Goal: Task Accomplishment & Management: Use online tool/utility

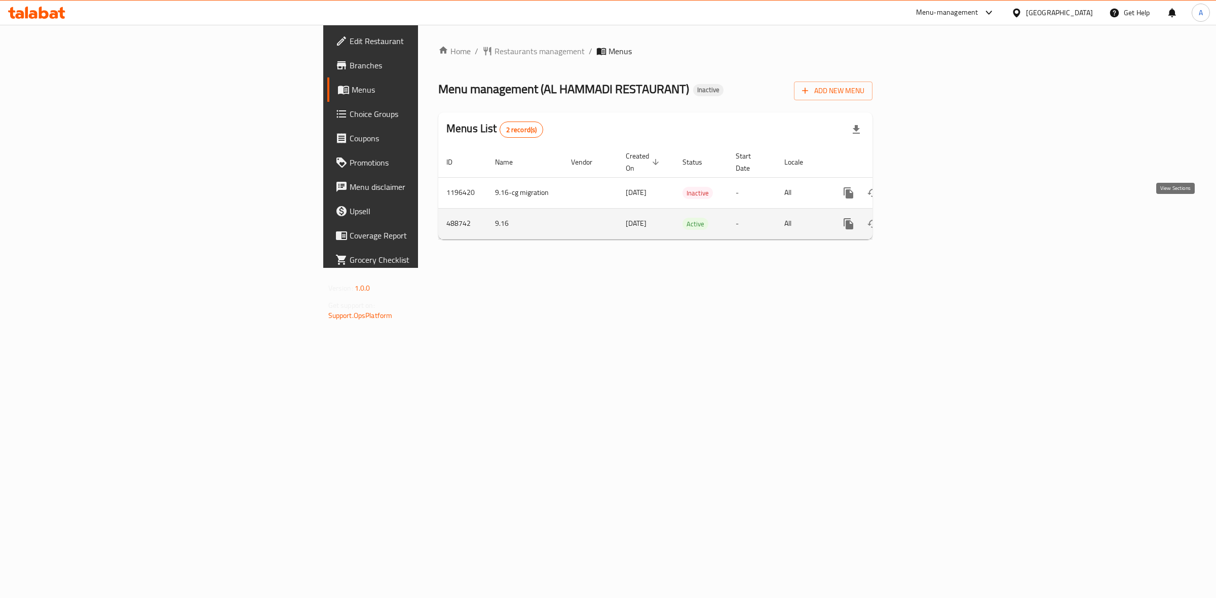
click at [928, 218] on icon "enhanced table" at bounding box center [922, 224] width 12 height 12
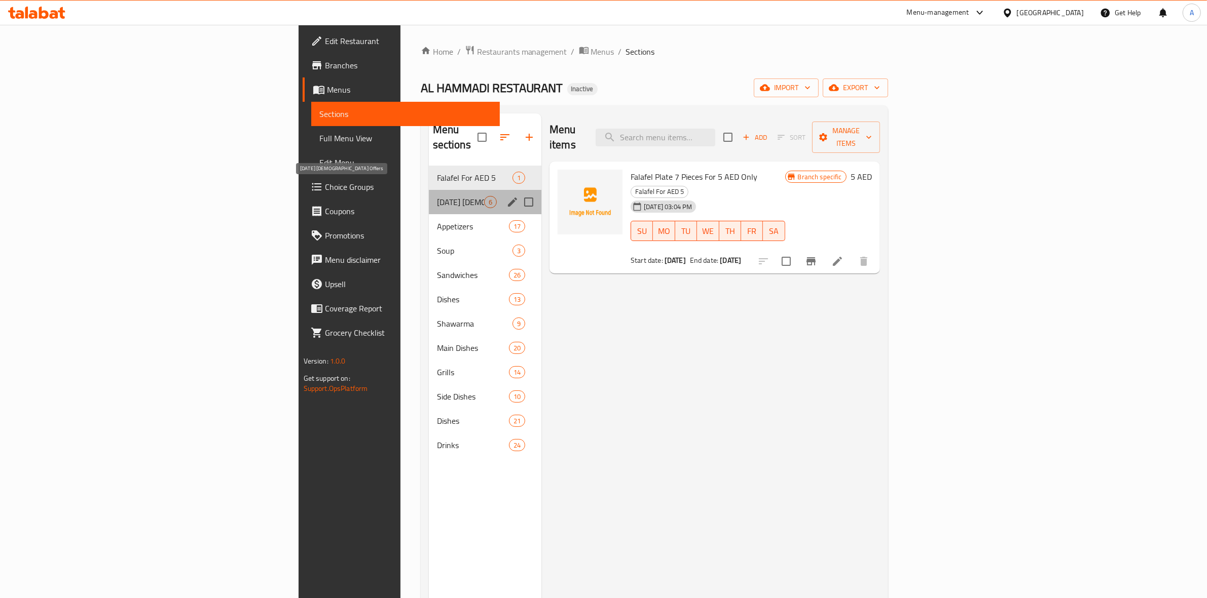
click at [437, 196] on span "[DATE] [DEMOGRAPHIC_DATA] Offers" at bounding box center [460, 202] width 47 height 12
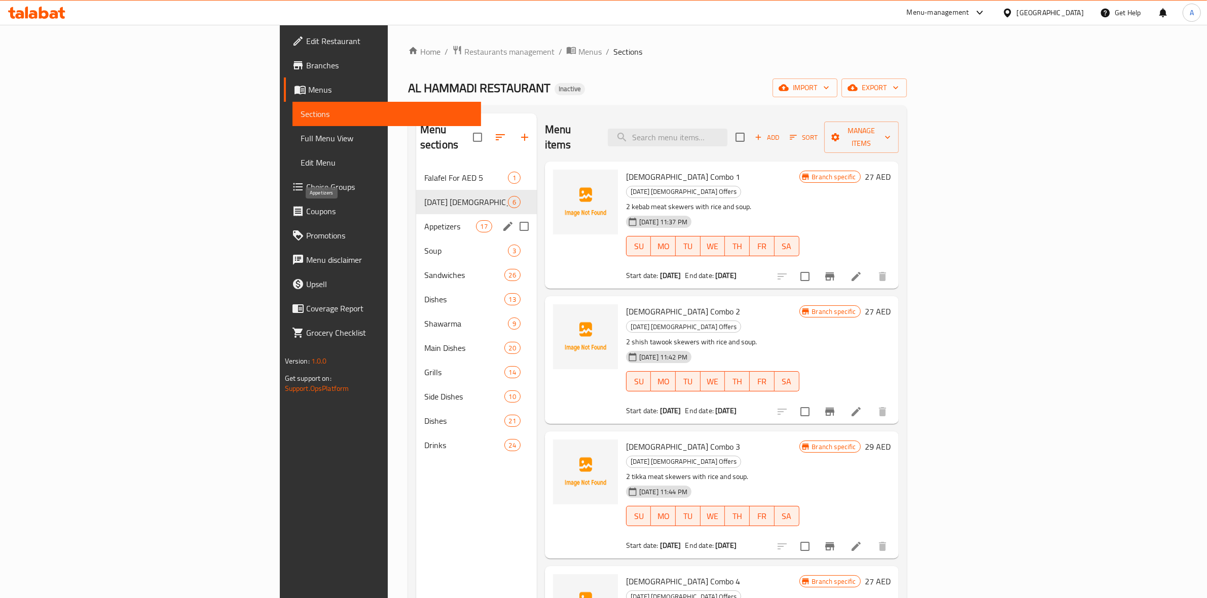
click at [424, 220] on span "Appetizers" at bounding box center [450, 226] width 52 height 12
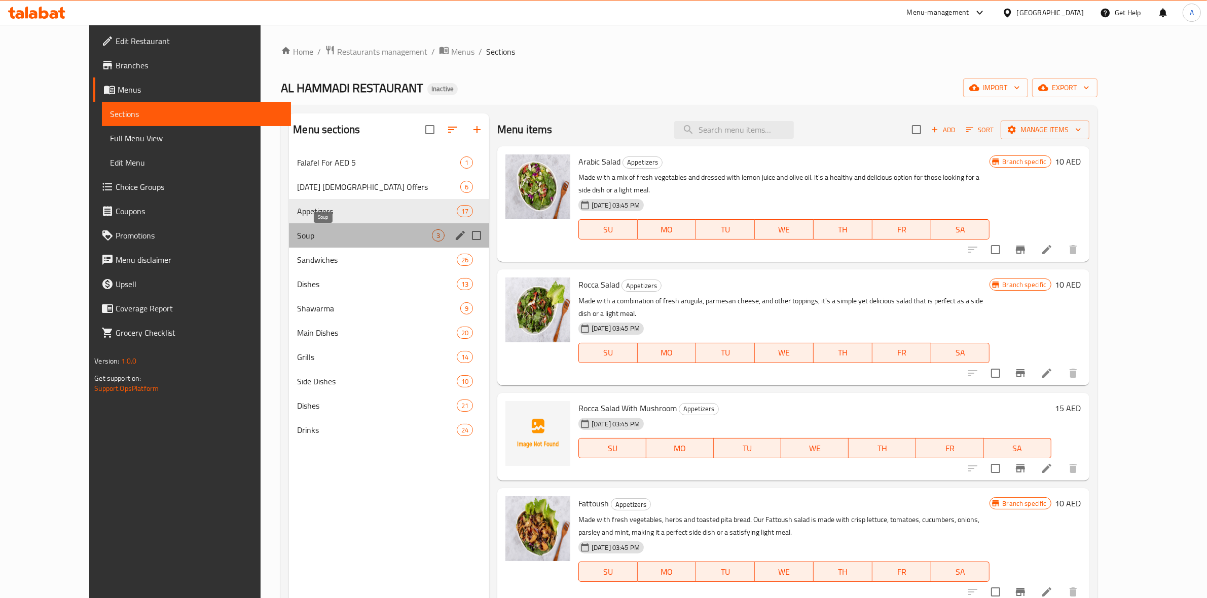
click at [297, 236] on span "Soup" at bounding box center [364, 236] width 134 height 12
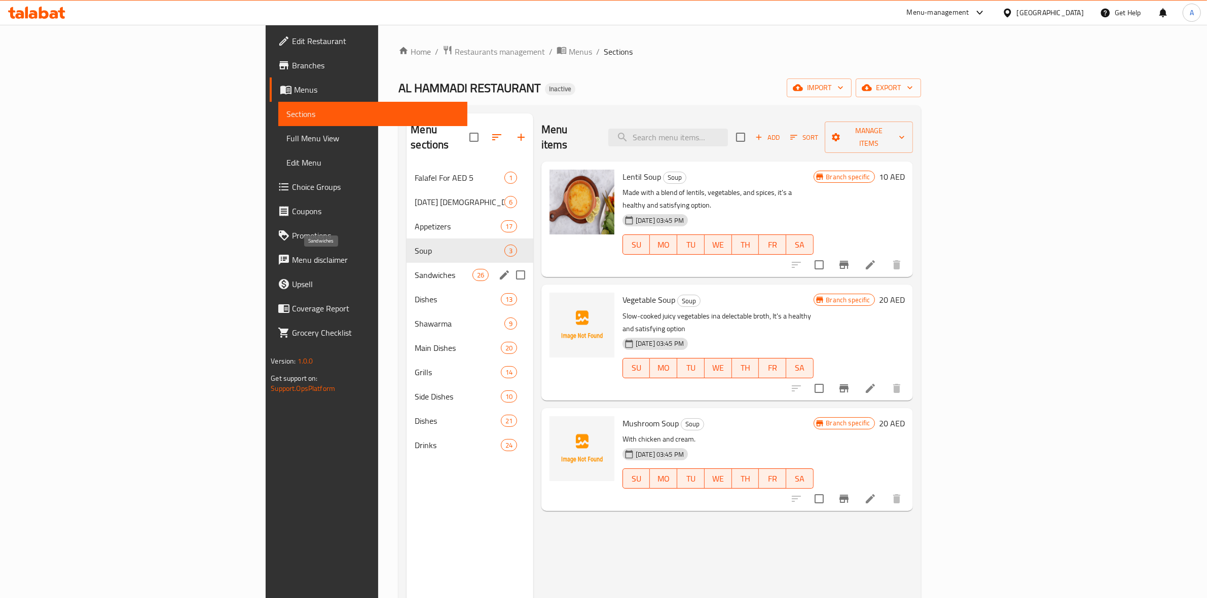
click at [415, 269] on span "Sandwiches" at bounding box center [443, 275] width 57 height 12
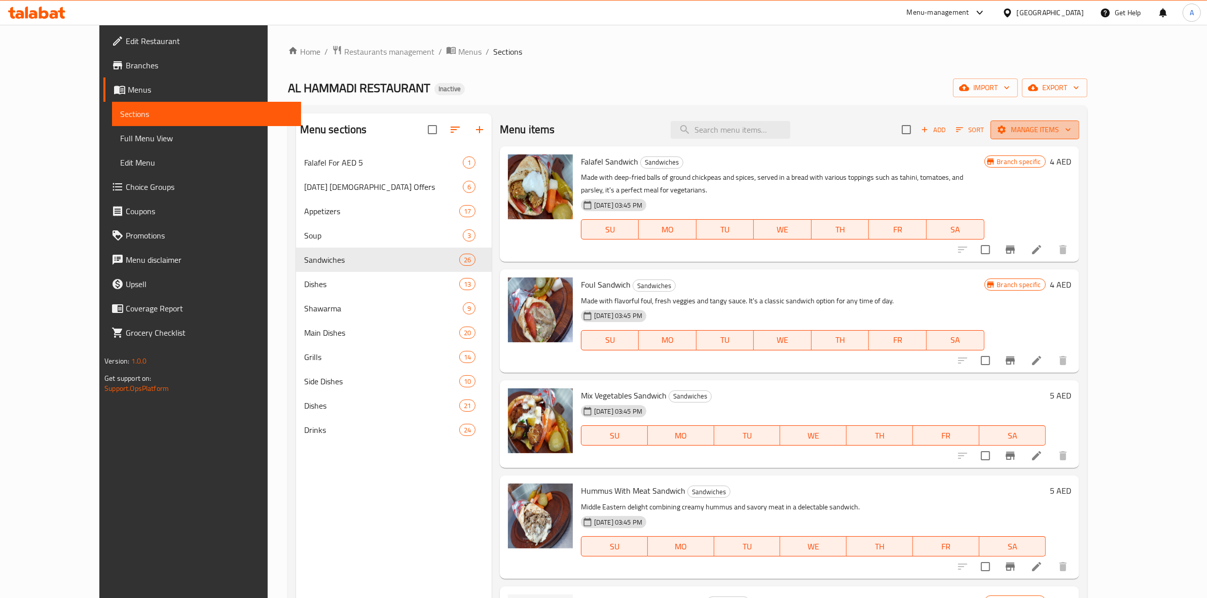
click at [1073, 133] on icon "button" at bounding box center [1068, 130] width 10 height 10
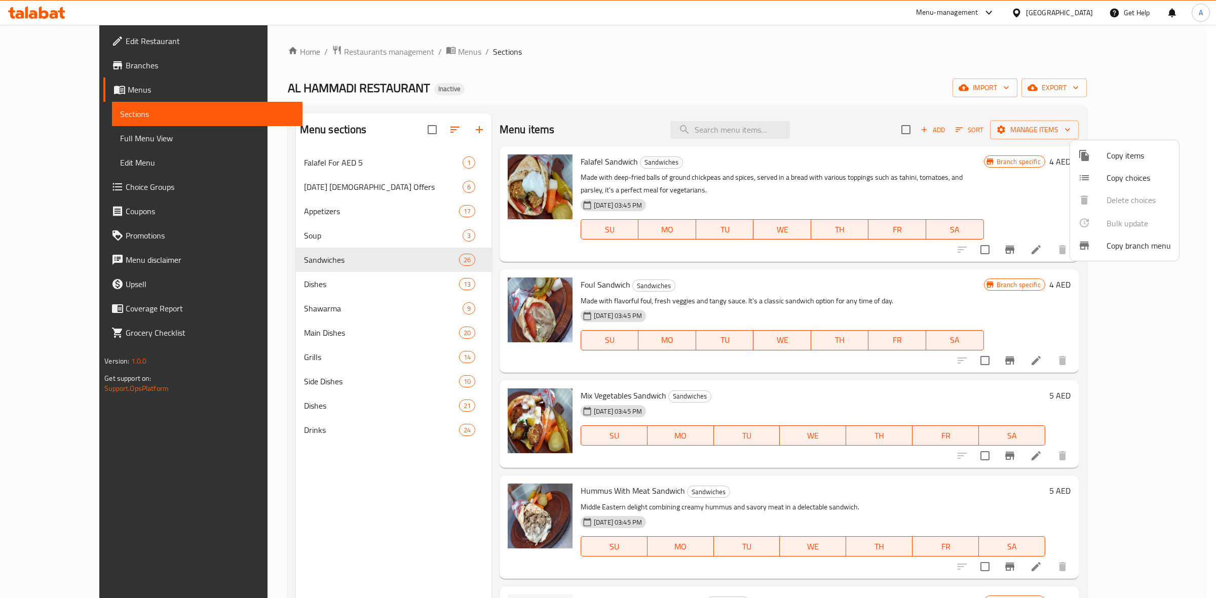
click at [1110, 87] on div at bounding box center [608, 299] width 1216 height 598
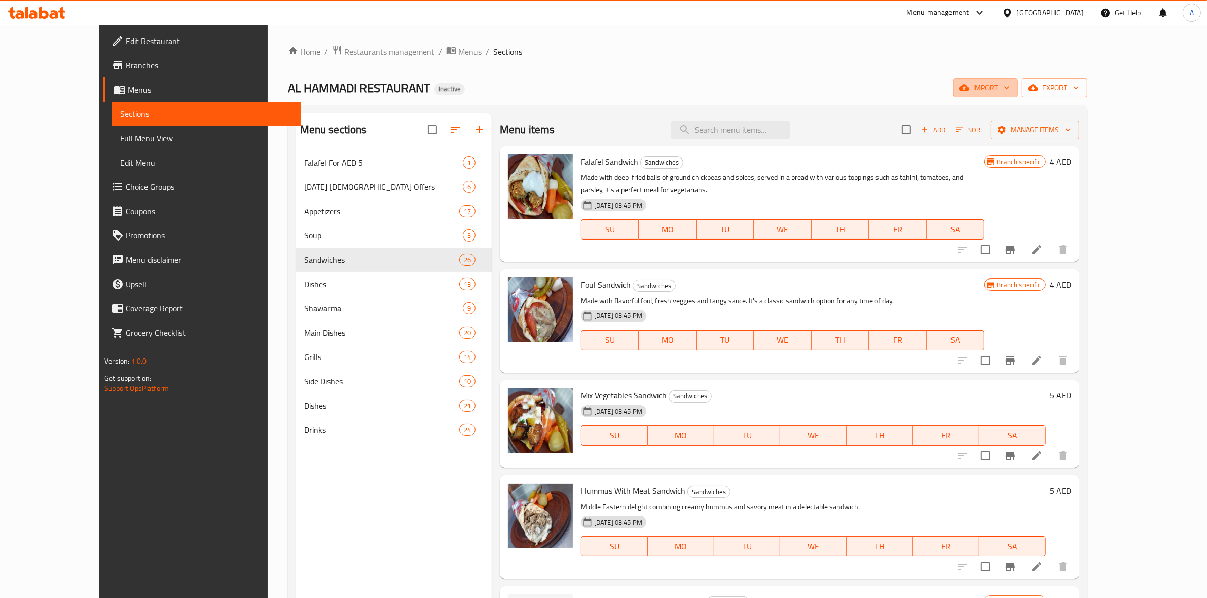
click at [1011, 87] on icon "button" at bounding box center [1006, 88] width 10 height 10
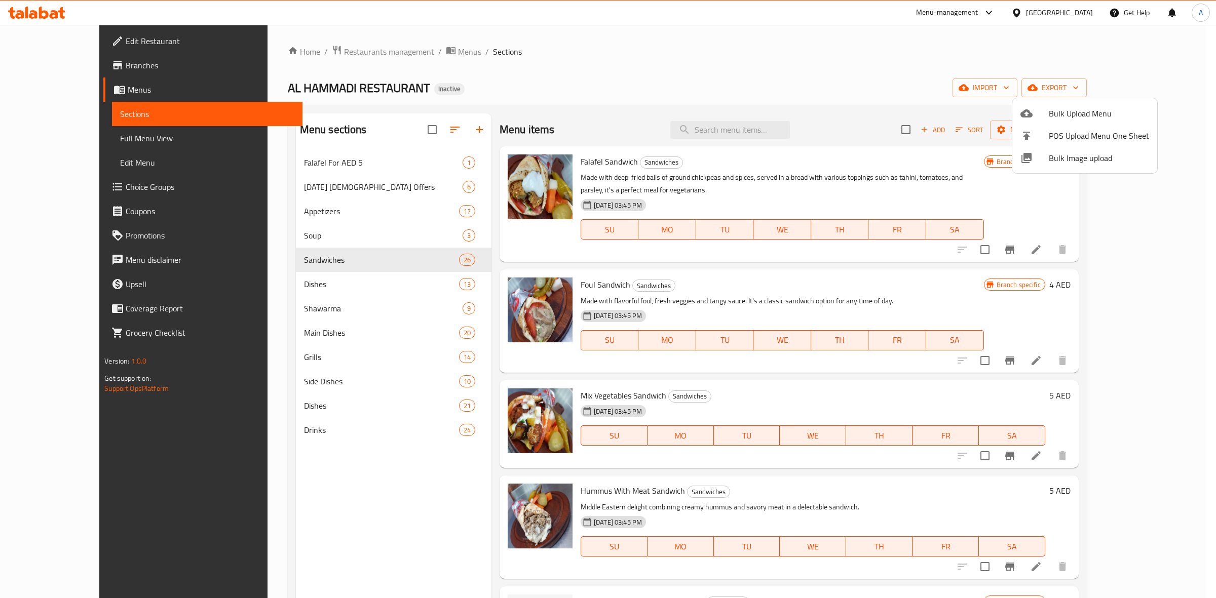
click at [1166, 80] on div at bounding box center [608, 299] width 1216 height 598
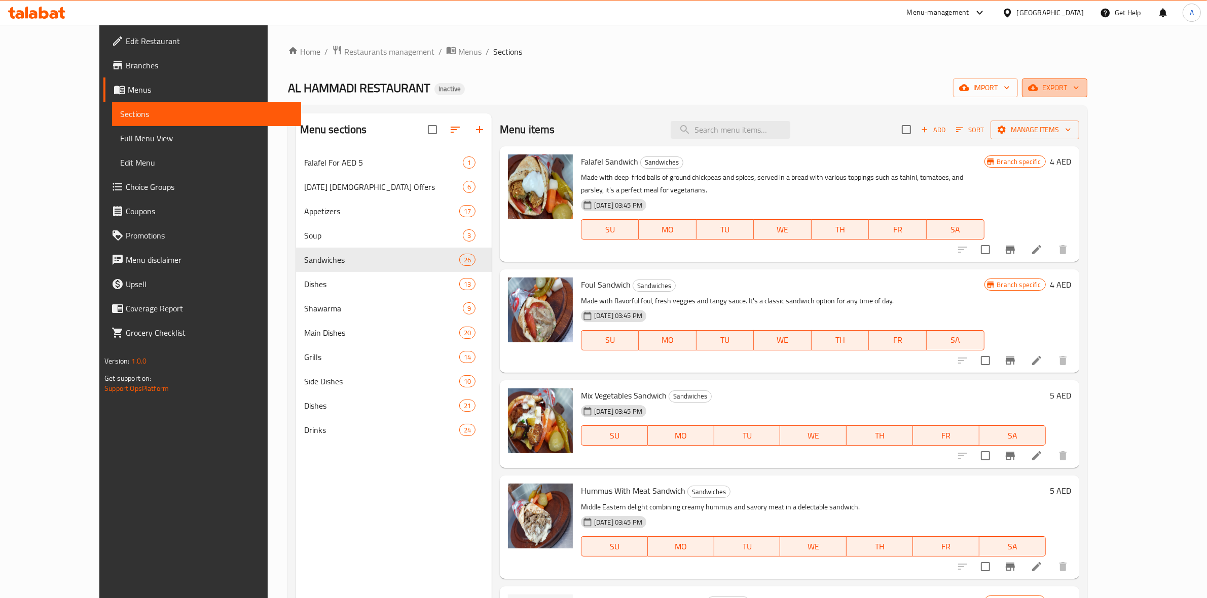
click at [1081, 88] on icon "button" at bounding box center [1076, 88] width 10 height 10
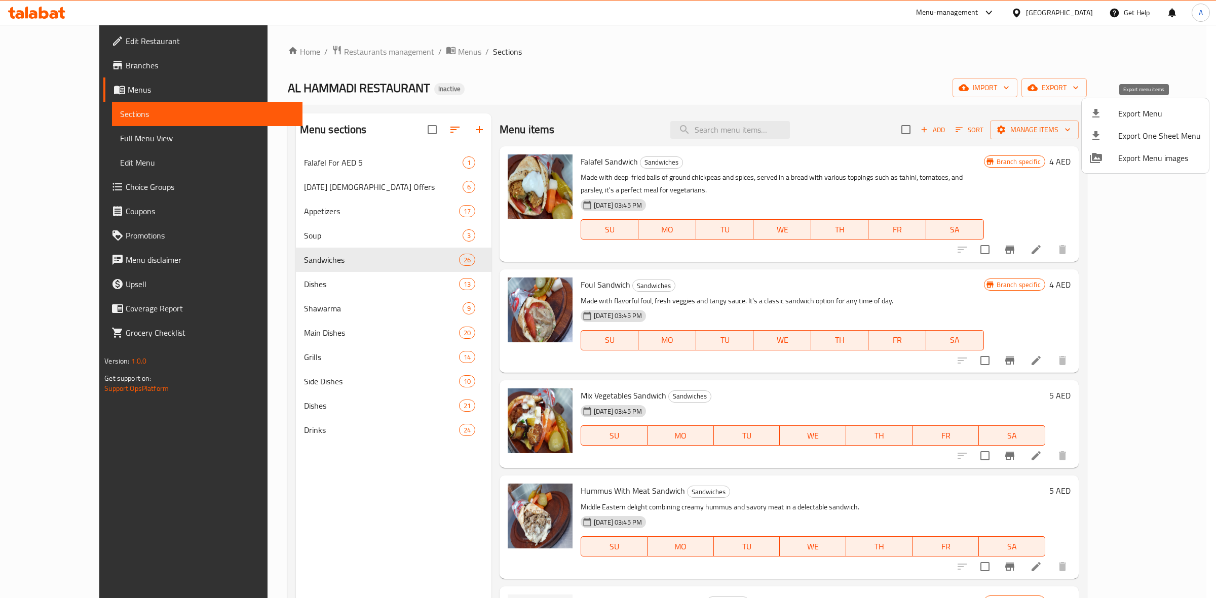
click at [1138, 117] on span "Export Menu" at bounding box center [1159, 113] width 83 height 12
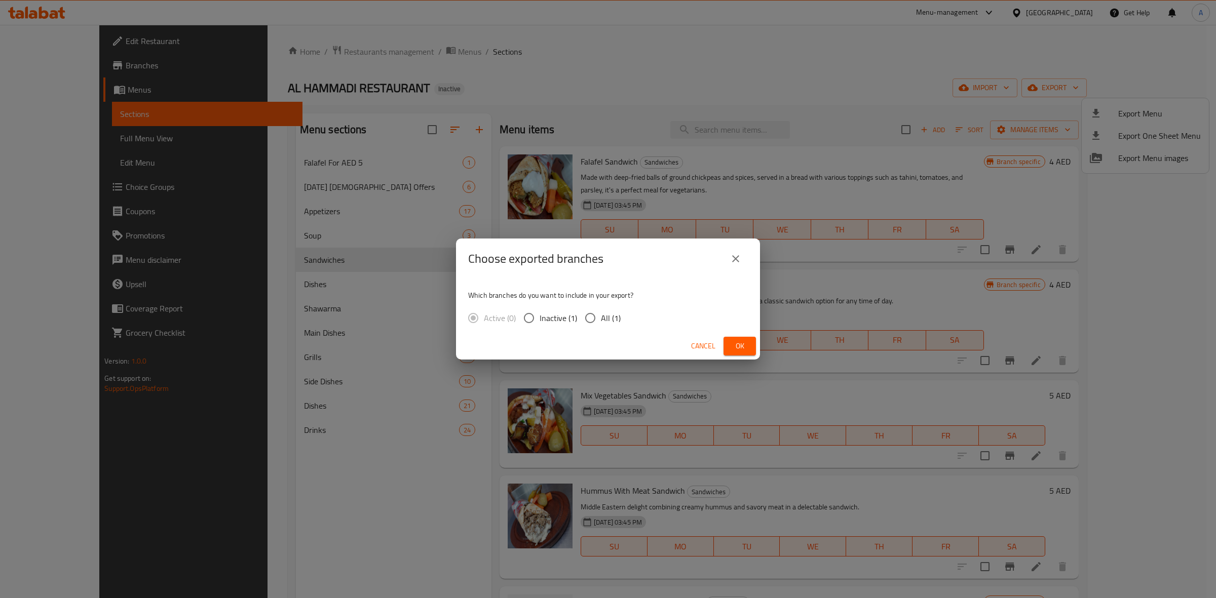
click at [598, 318] on input "All (1)" at bounding box center [590, 318] width 21 height 21
radio input "true"
click at [733, 348] on span "Ok" at bounding box center [740, 346] width 16 height 13
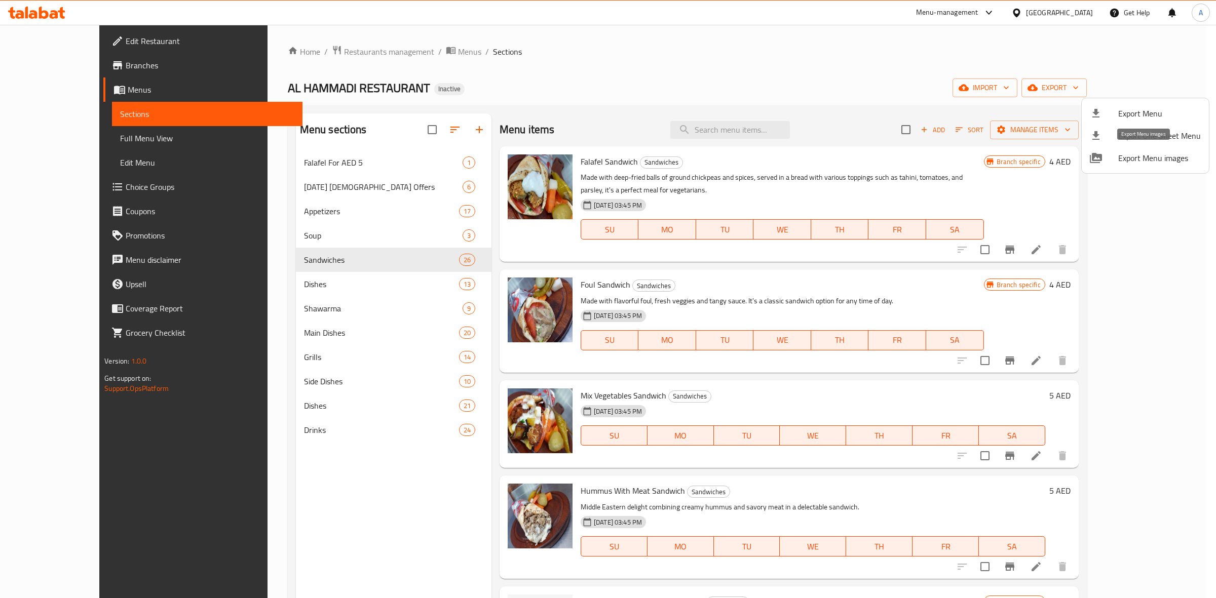
click at [1141, 164] on span "Export Menu images" at bounding box center [1159, 158] width 83 height 12
